Goal: Transaction & Acquisition: Purchase product/service

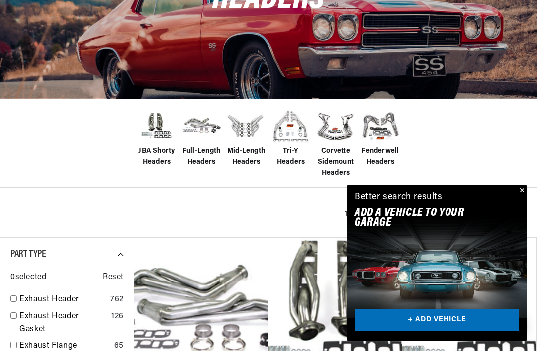
scroll to position [152, 0]
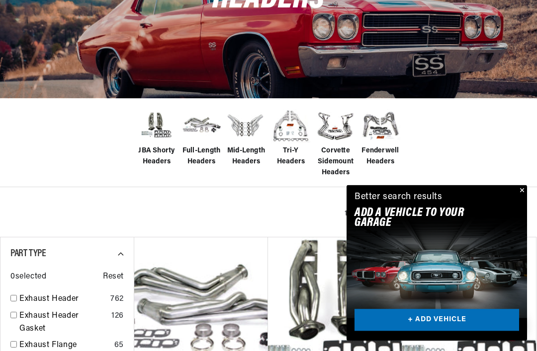
click at [520, 197] on button "Close" at bounding box center [521, 191] width 12 height 12
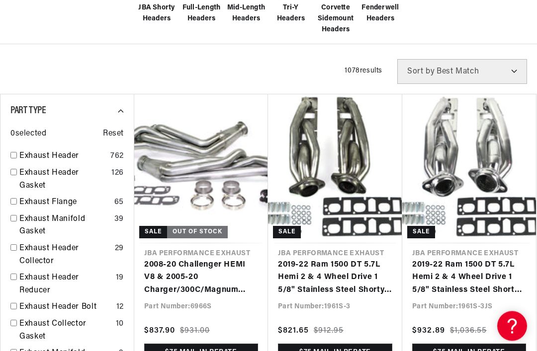
scroll to position [297, 0]
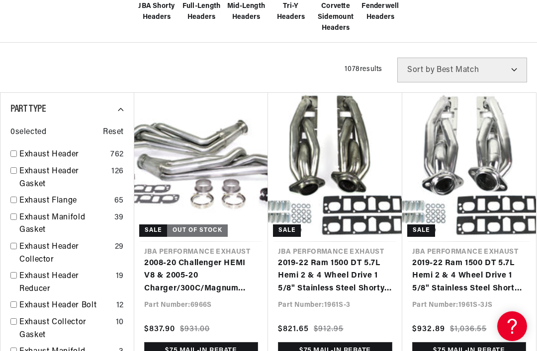
click at [12, 157] on input "checkbox" at bounding box center [13, 154] width 6 height 6
checkbox input "true"
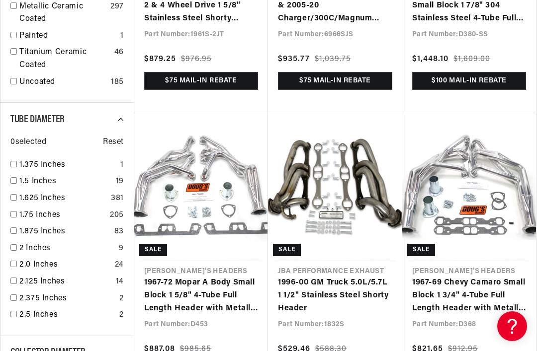
scroll to position [1170, 0]
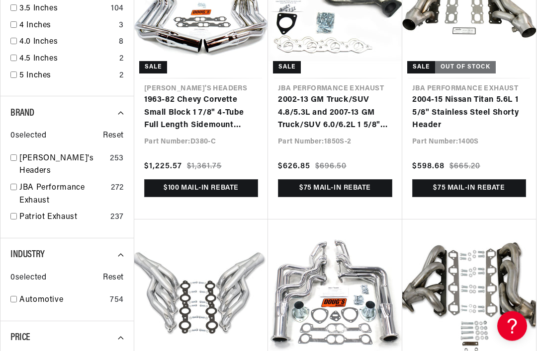
scroll to position [1621, 0]
click at [21, 153] on link "[PERSON_NAME]'s Headers" at bounding box center [62, 165] width 86 height 25
checkbox input "true"
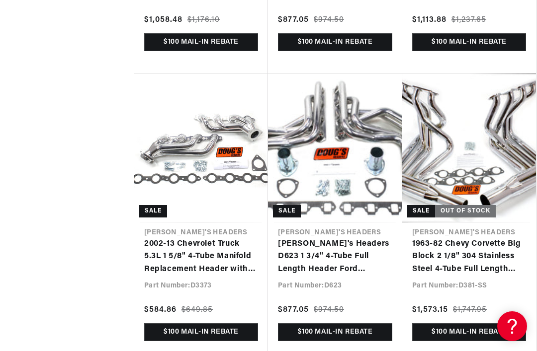
click at [368, 252] on link "[PERSON_NAME]'s Headers D623 1 3/4" 4-Tube Full Length Header Ford Mustang 64-7…" at bounding box center [335, 257] width 114 height 38
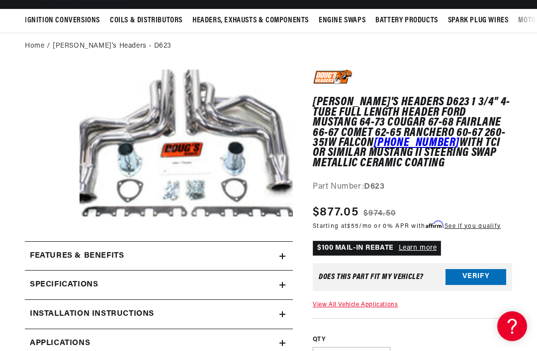
scroll to position [0, 894]
click at [38, 257] on h2 "Features & Benefits" at bounding box center [77, 256] width 94 height 13
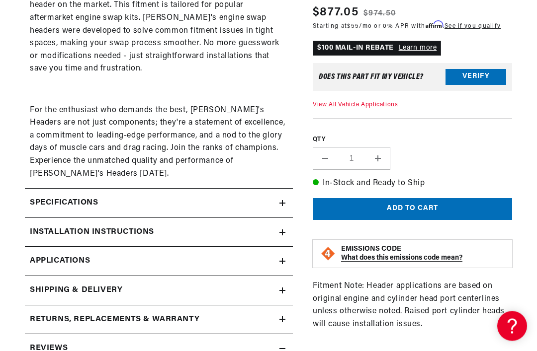
scroll to position [0, 0]
click at [38, 189] on summary "Specifications" at bounding box center [159, 203] width 268 height 29
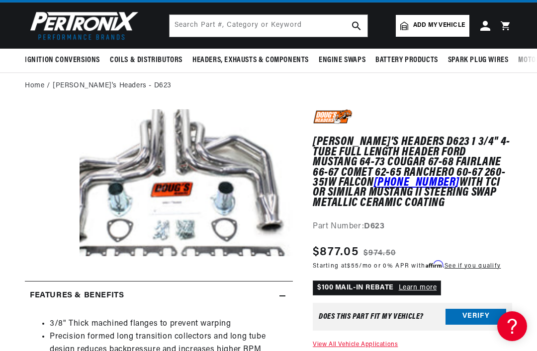
scroll to position [72, 0]
